Goal: Task Accomplishment & Management: Use online tool/utility

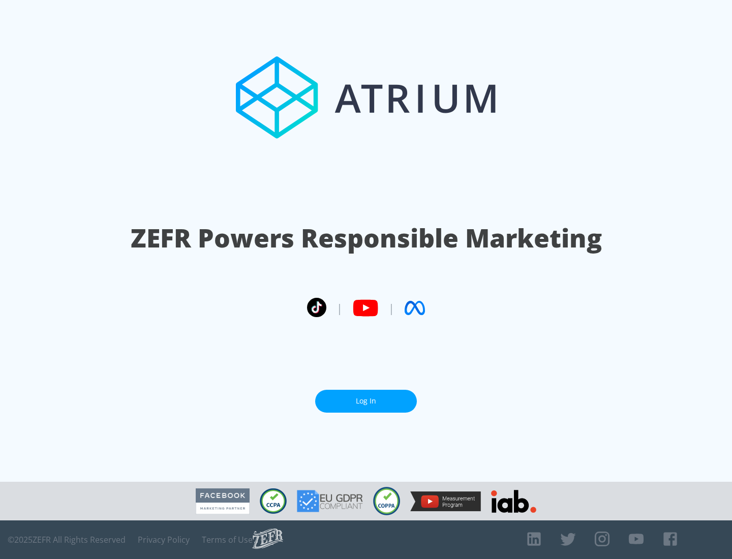
click at [366, 401] on link "Log In" at bounding box center [366, 401] width 102 height 23
